Goal: Transaction & Acquisition: Download file/media

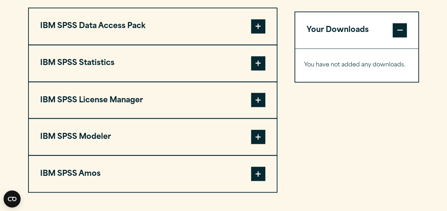
scroll to position [569, 0]
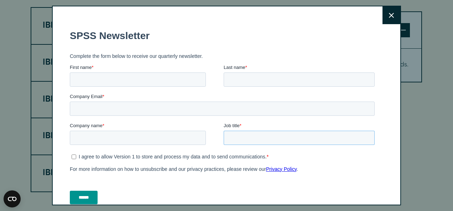
click at [265, 137] on input "Job title *" at bounding box center [298, 138] width 151 height 14
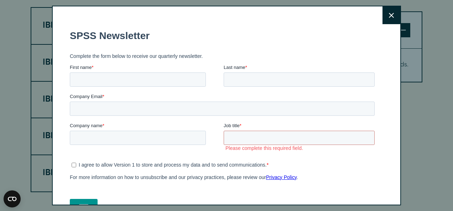
click at [382, 11] on button "Close" at bounding box center [391, 15] width 18 height 18
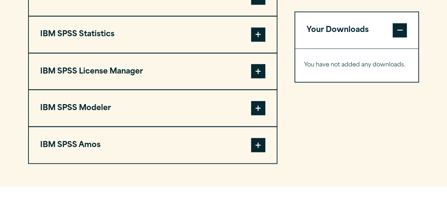
scroll to position [605, 0]
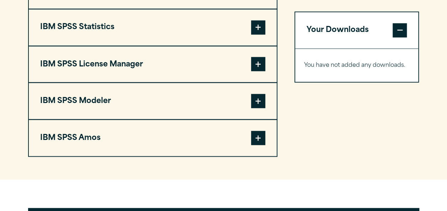
click at [260, 30] on span at bounding box center [258, 27] width 14 height 14
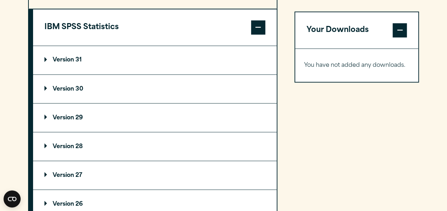
click at [76, 118] on p "Version 29" at bounding box center [63, 118] width 38 height 6
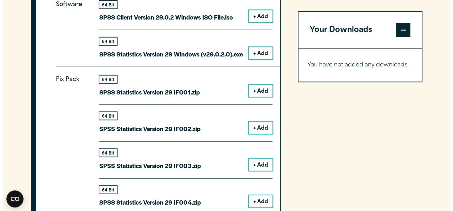
scroll to position [747, 0]
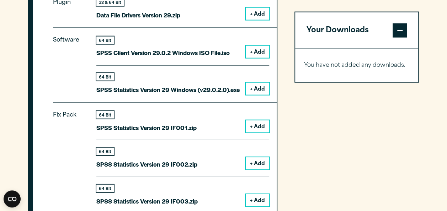
click at [257, 86] on button "+ Add" at bounding box center [257, 89] width 23 height 12
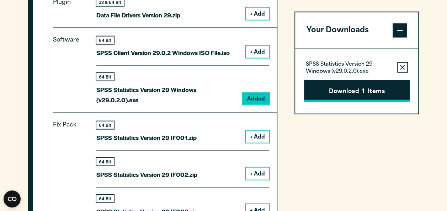
click at [316, 87] on button "Download 1 Items" at bounding box center [357, 91] width 106 height 22
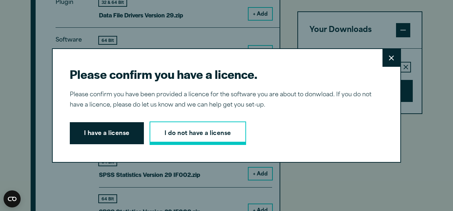
click at [168, 130] on link "I do not have a license" at bounding box center [197, 133] width 96 height 23
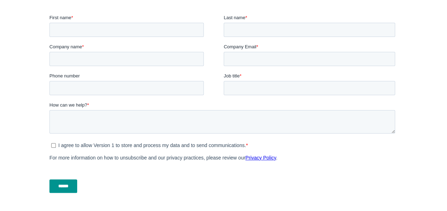
scroll to position [249, 0]
